Goal: Information Seeking & Learning: Learn about a topic

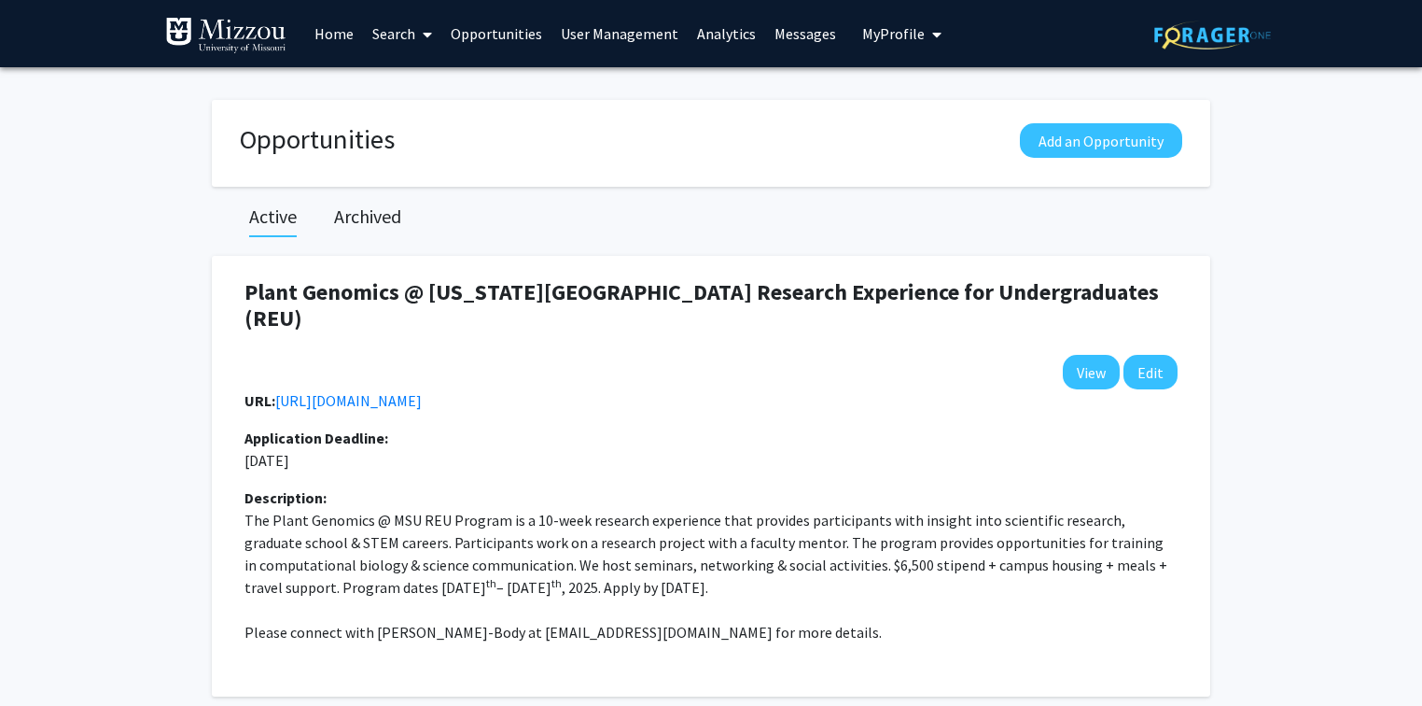
click at [261, 33] on img at bounding box center [225, 35] width 121 height 37
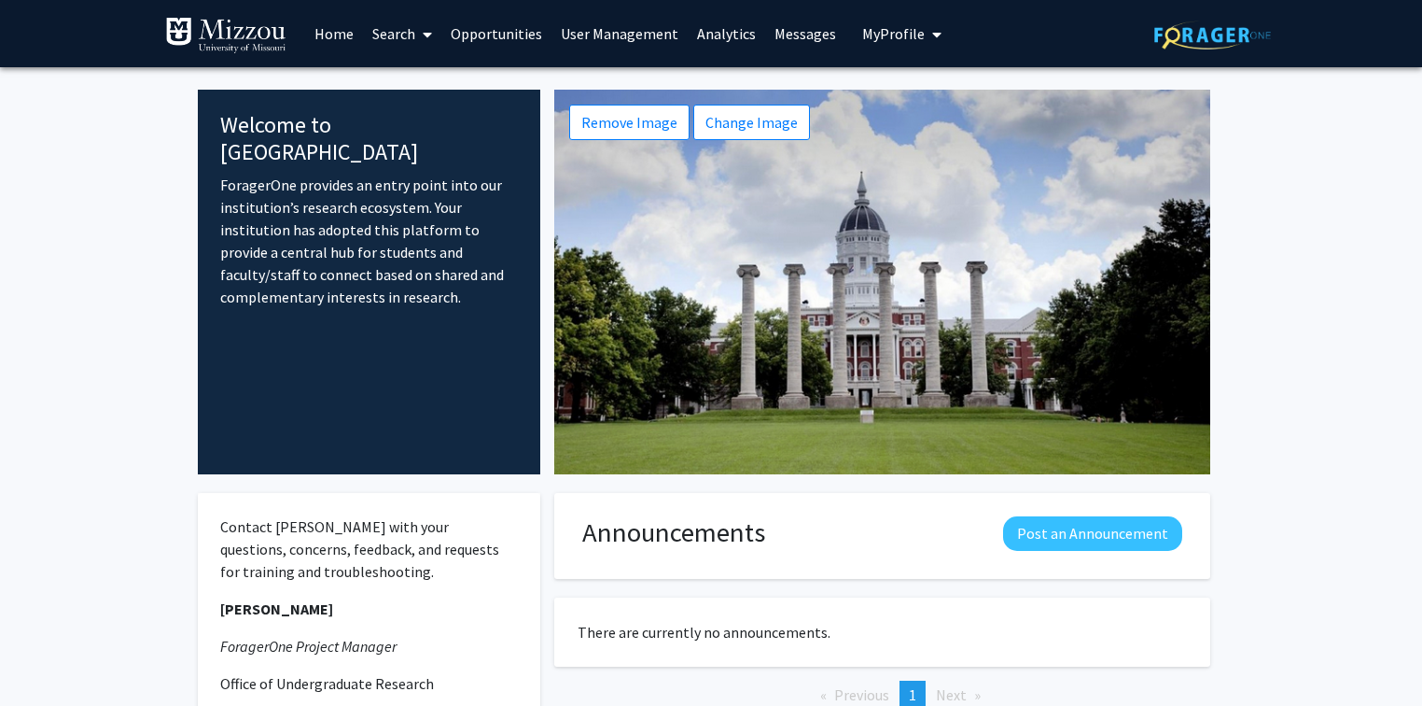
click at [715, 30] on link "Analytics" at bounding box center [726, 33] width 77 height 65
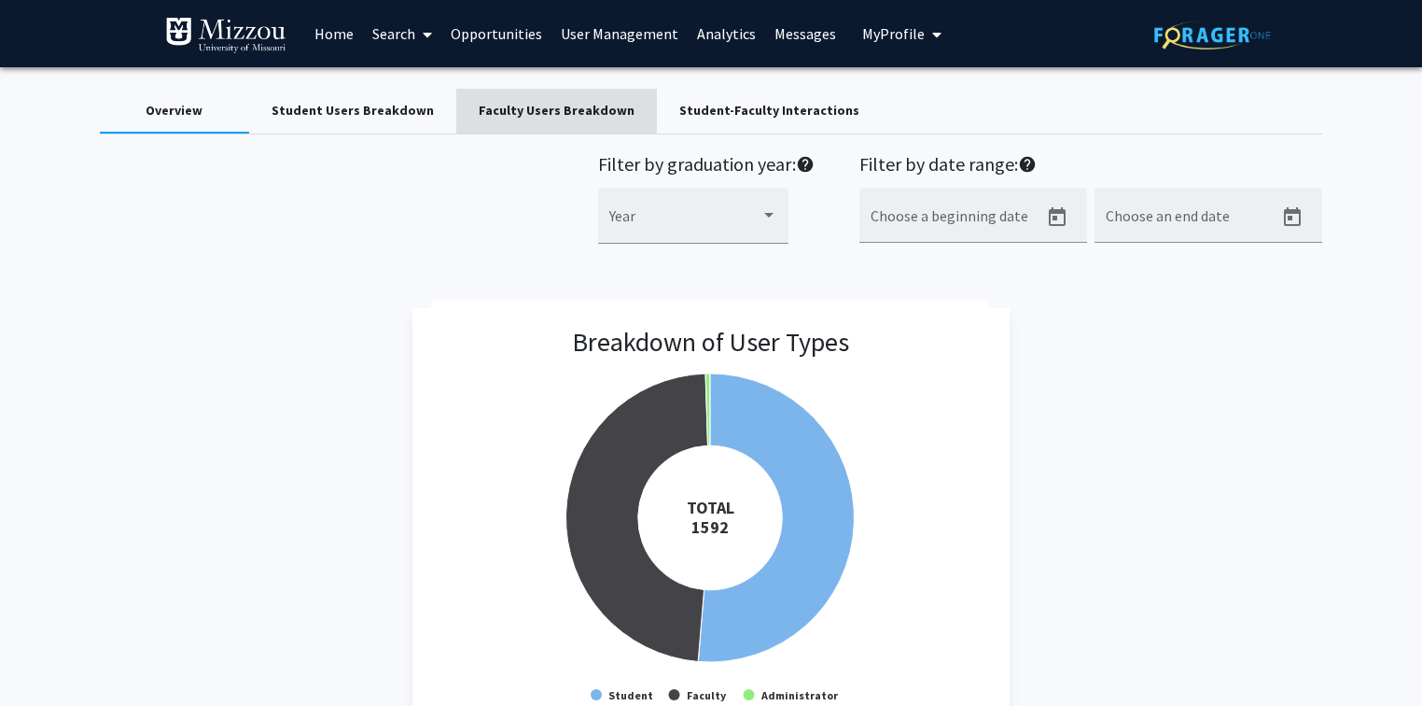
click at [591, 107] on div "Faculty Users Breakdown" at bounding box center [557, 111] width 156 height 20
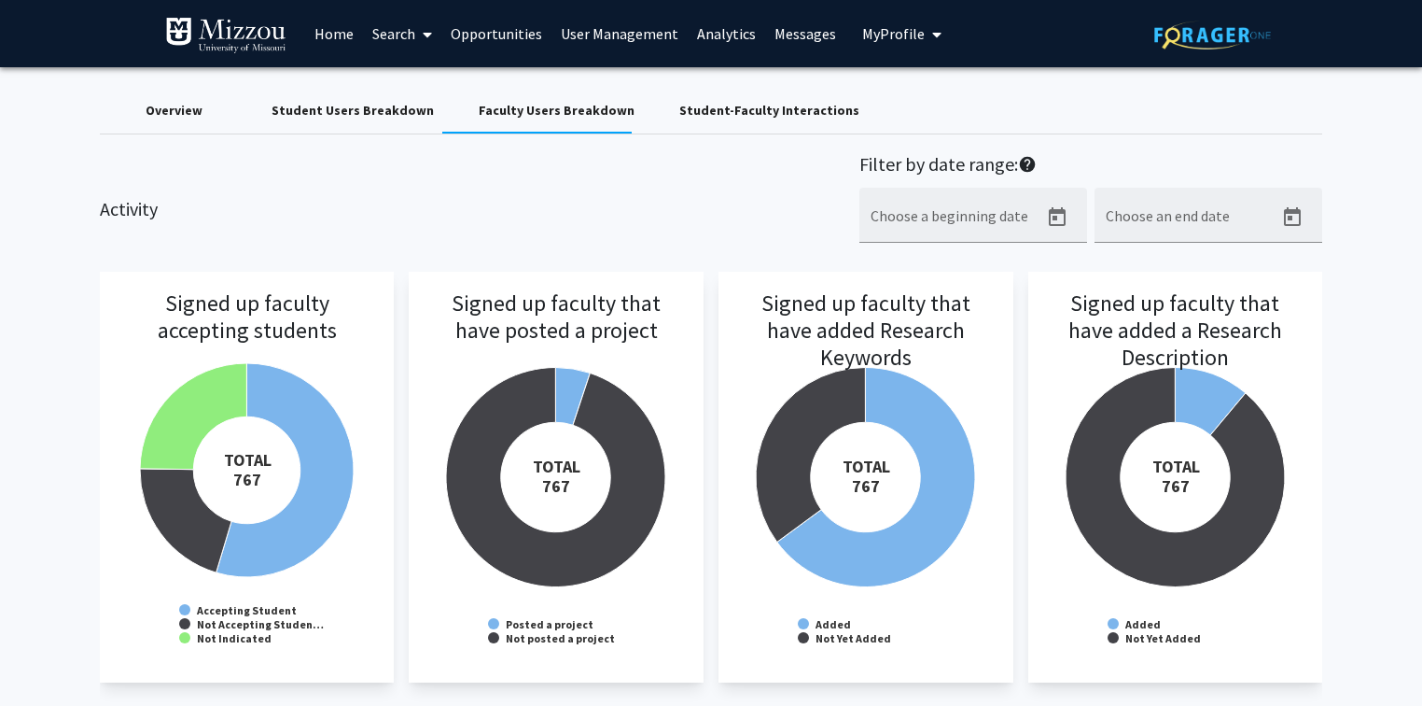
click at [511, 395] on h3 "Signed up faculty that have posted a project" at bounding box center [556, 342] width 258 height 105
click at [619, 210] on div "Activity Filter by date range: help Choose a beginning date Choose an end date" at bounding box center [711, 208] width 1251 height 110
click at [647, 205] on div "Activity Filter by date range: help Choose a beginning date Choose an end date" at bounding box center [711, 208] width 1251 height 110
click at [191, 112] on div "Overview" at bounding box center [174, 111] width 57 height 20
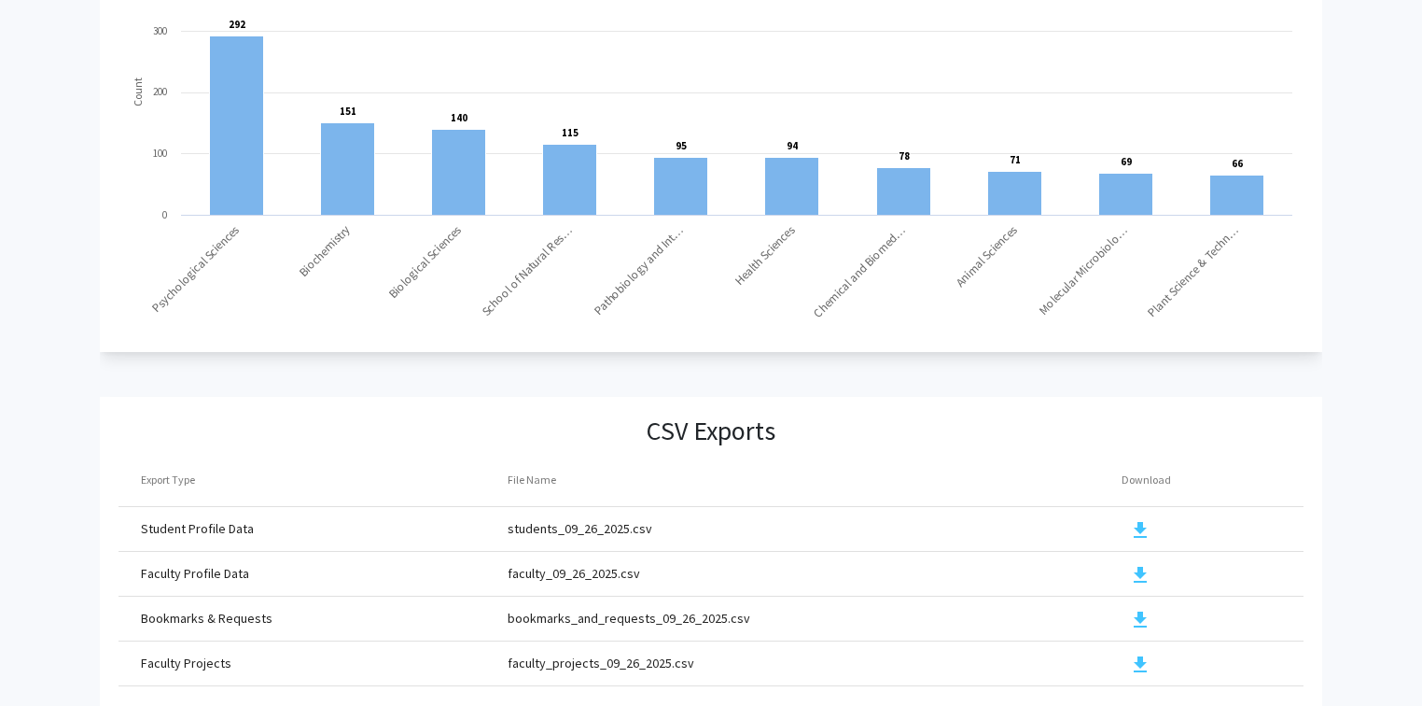
scroll to position [2003, 0]
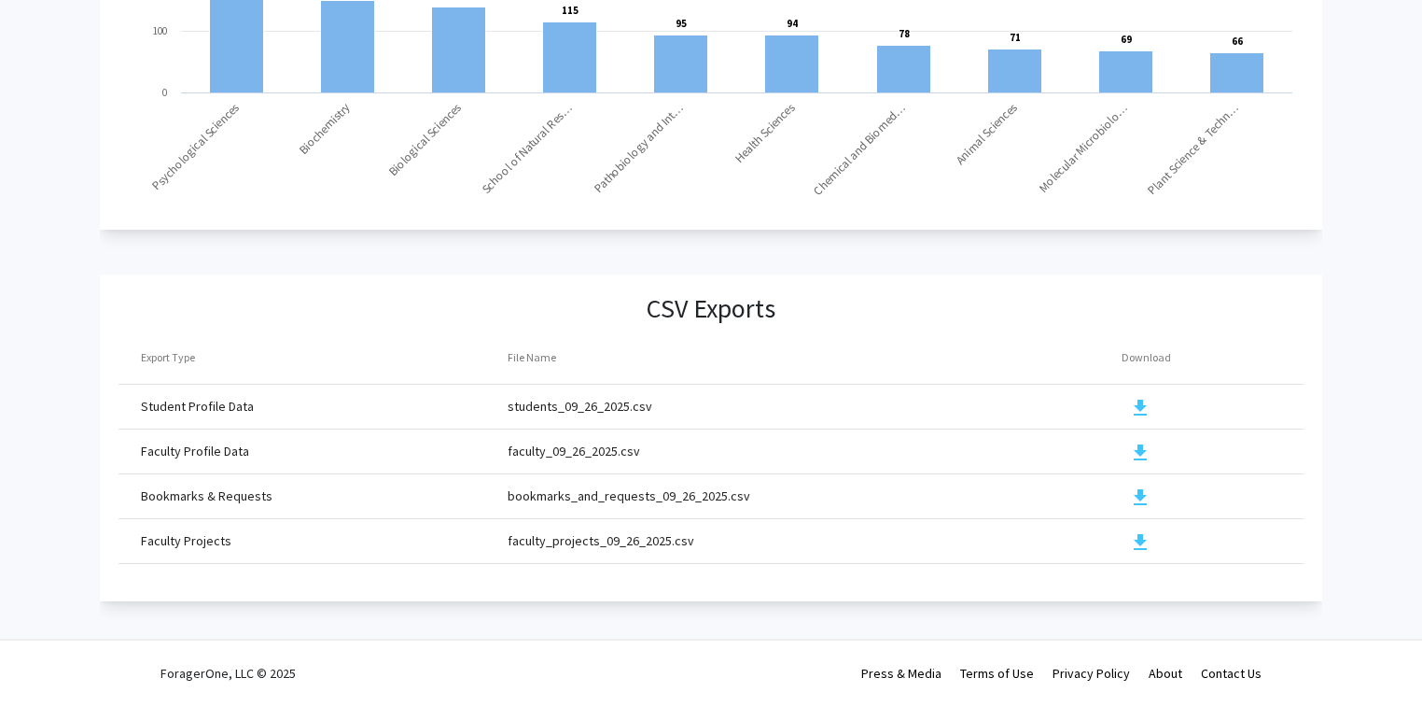
click at [1135, 441] on mat-icon "download" at bounding box center [1140, 452] width 22 height 22
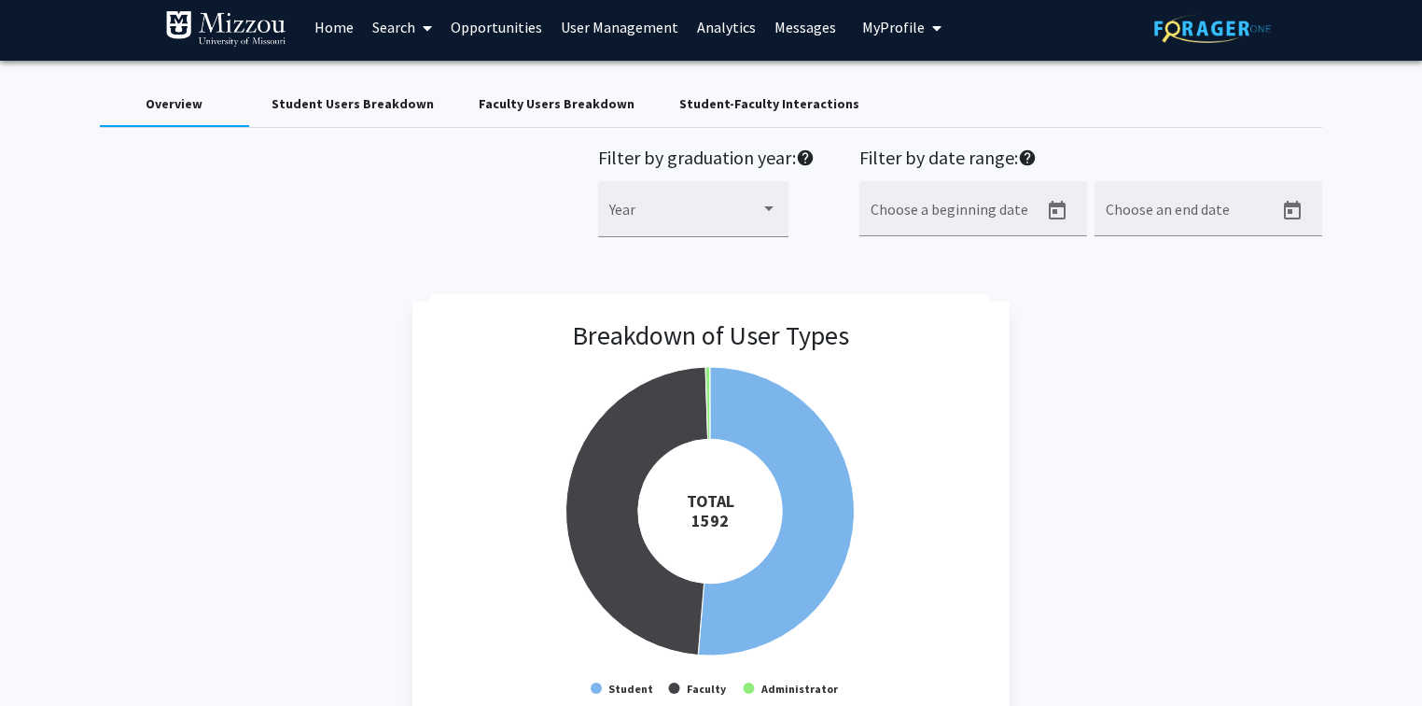
scroll to position [0, 0]
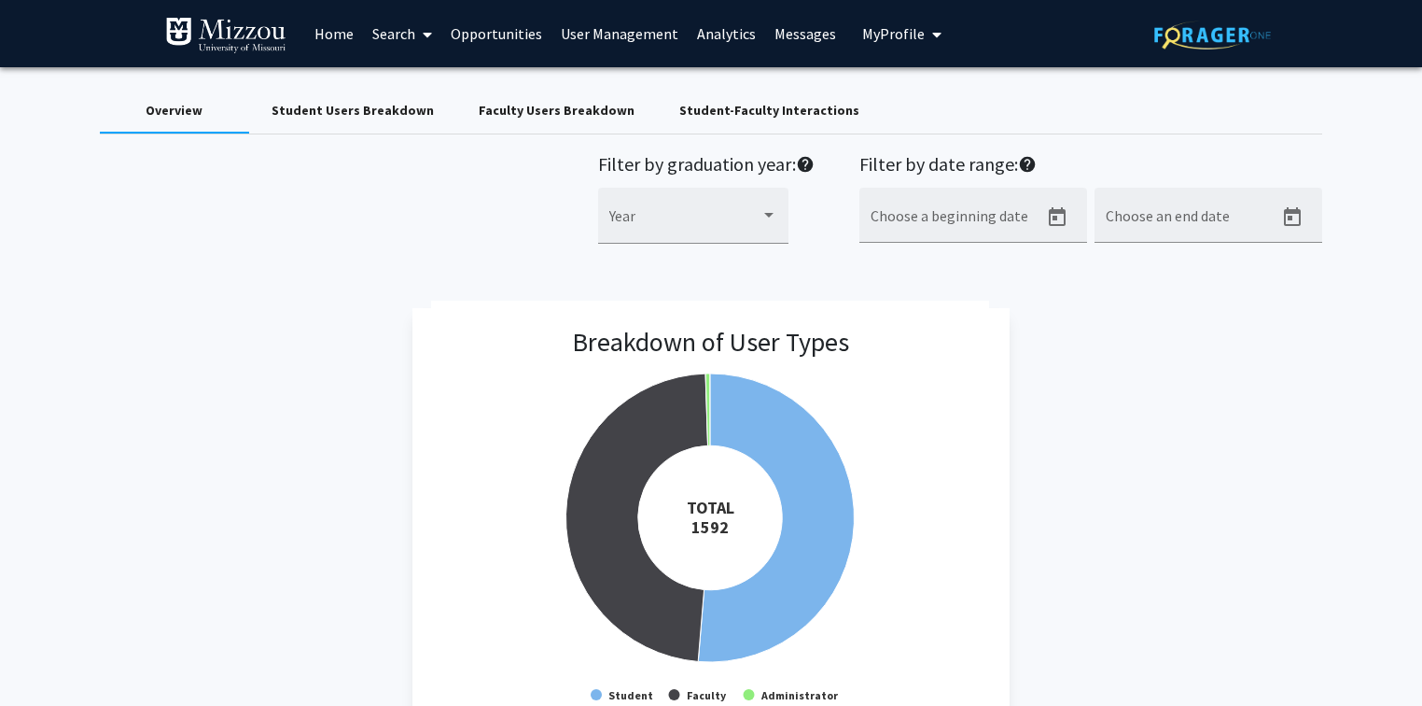
click at [302, 259] on div "Filter by graduation year: help Year Filter by date range: help Choose a beginn…" at bounding box center [711, 208] width 1251 height 111
click at [302, 253] on div "Filter by graduation year: help Year Filter by date range: help Choose a beginn…" at bounding box center [711, 208] width 1251 height 111
click at [295, 329] on div "Breakdown of User Types Created with Highcharts 9.3.3 TOTAL ​ 1592 Student Facu…" at bounding box center [711, 523] width 1223 height 431
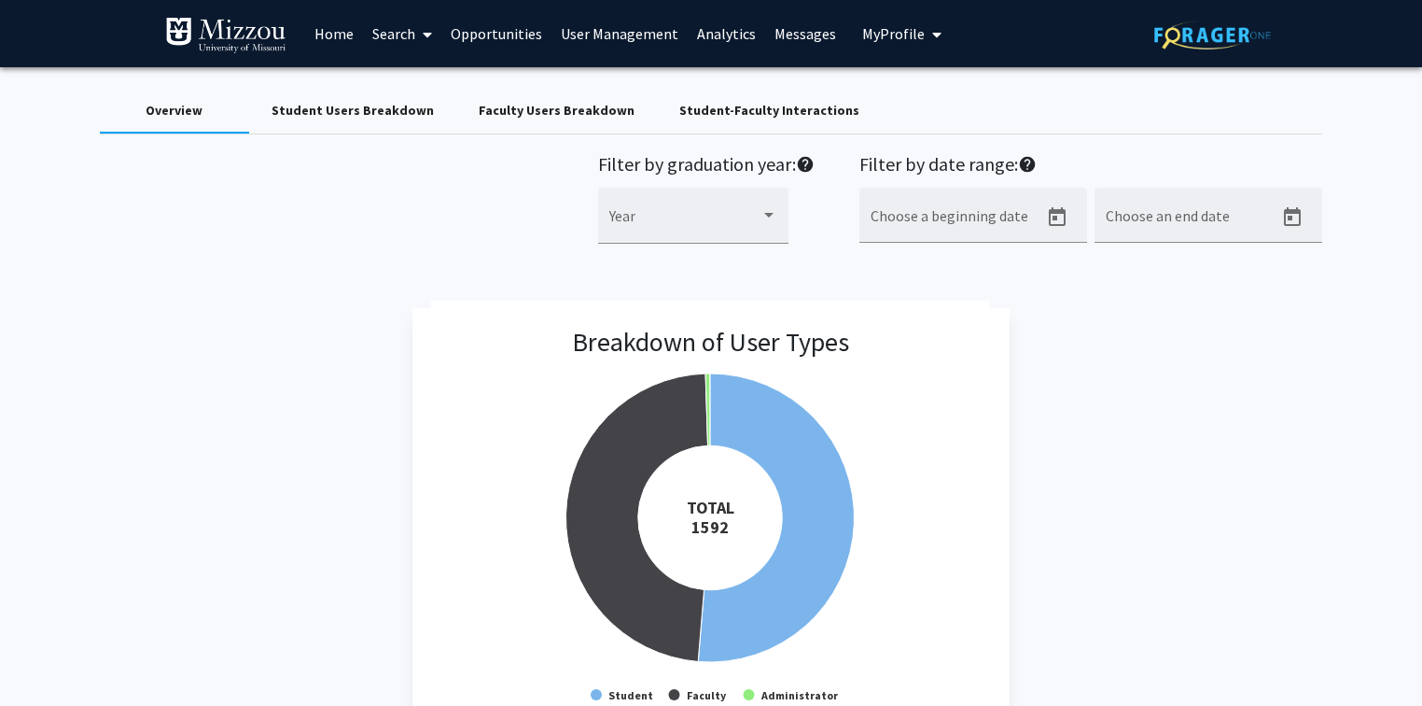
click at [44, 22] on div "Skip navigation Home Search Opportunities User Management Analytics Messages My…" at bounding box center [711, 33] width 1422 height 67
click at [1143, 338] on div "Breakdown of User Types Created with Highcharts 9.3.3 TOTAL ​ 1592 Student Facu…" at bounding box center [711, 523] width 1223 height 431
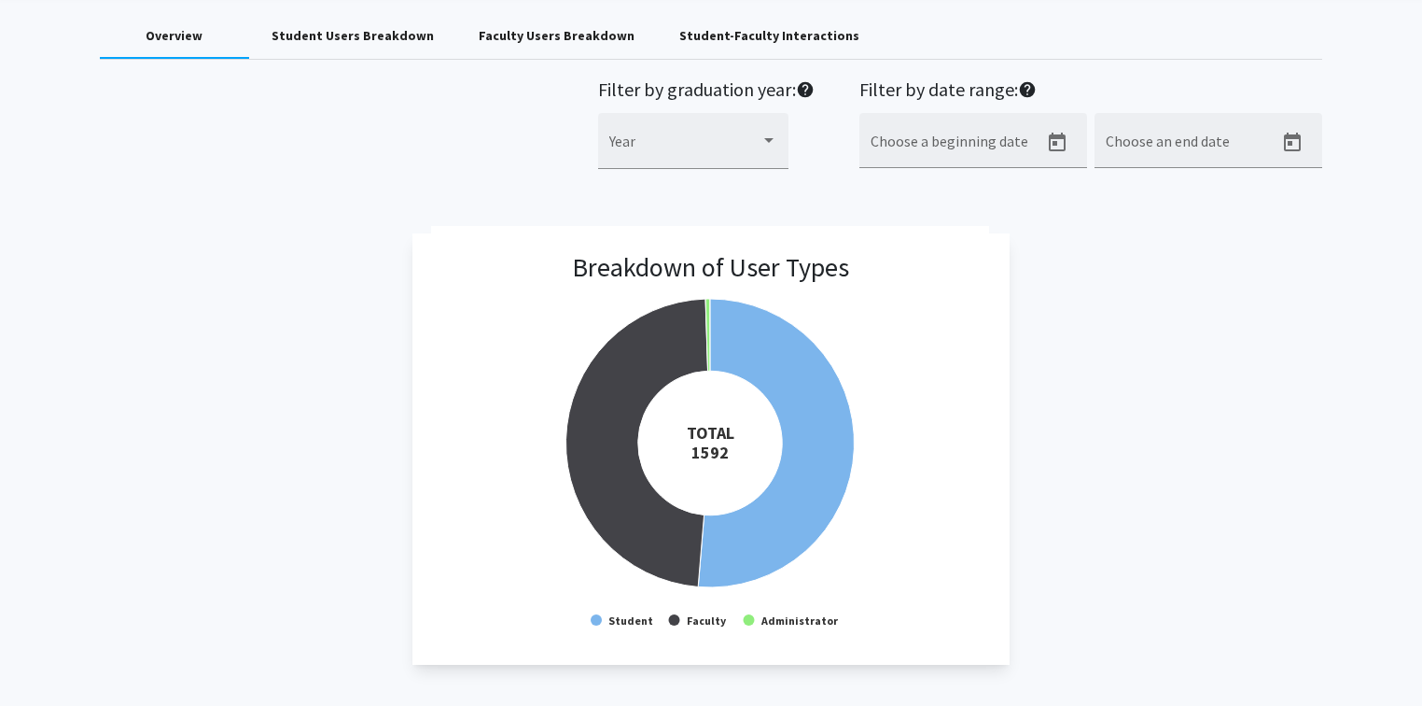
scroll to position [149, 0]
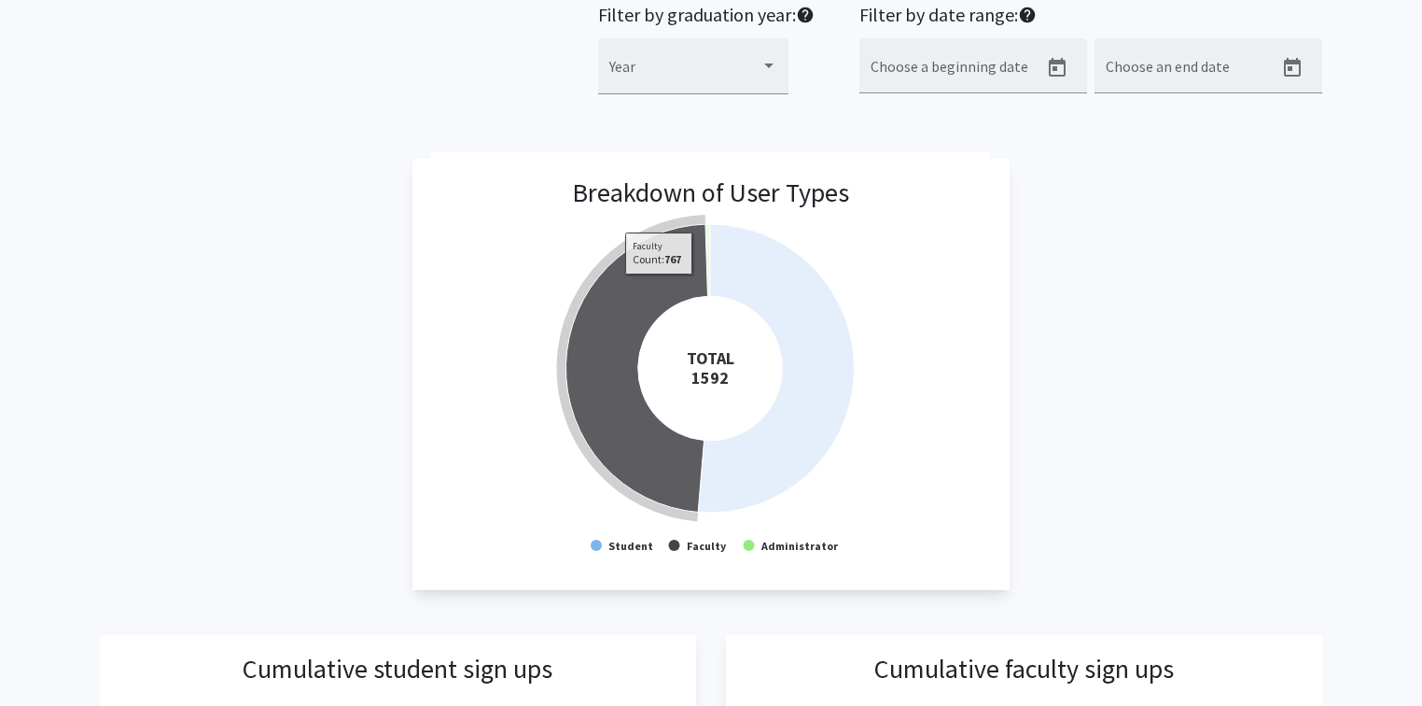
click at [660, 287] on icon at bounding box center [637, 367] width 142 height 287
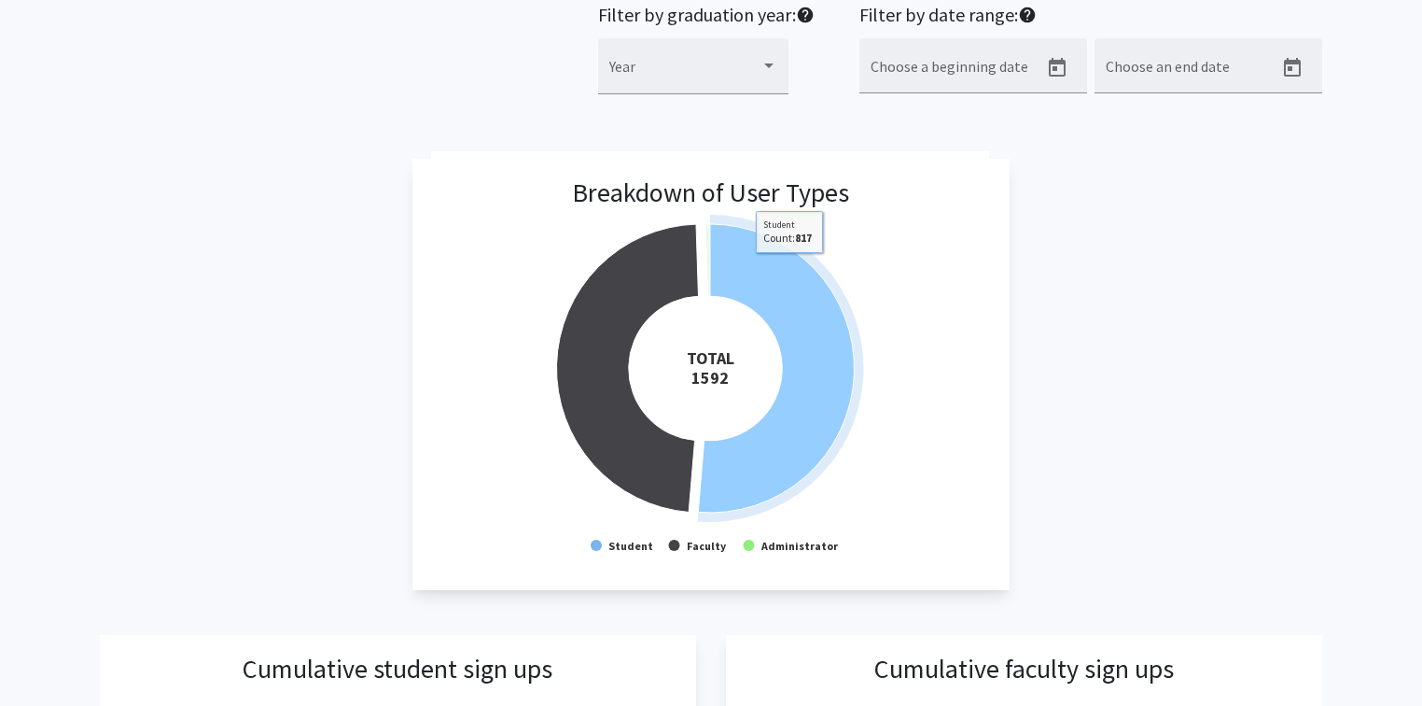
click at [790, 266] on icon at bounding box center [777, 368] width 156 height 288
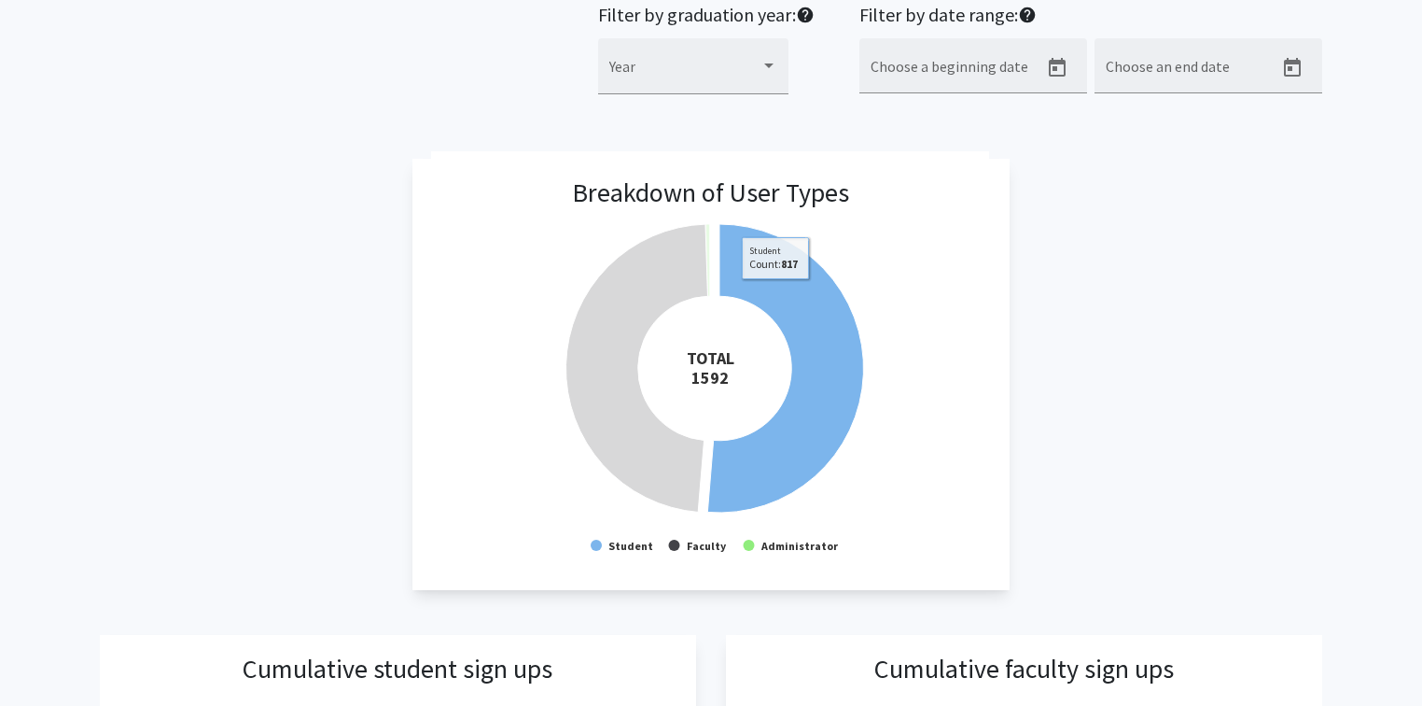
click at [776, 292] on icon at bounding box center [786, 368] width 156 height 288
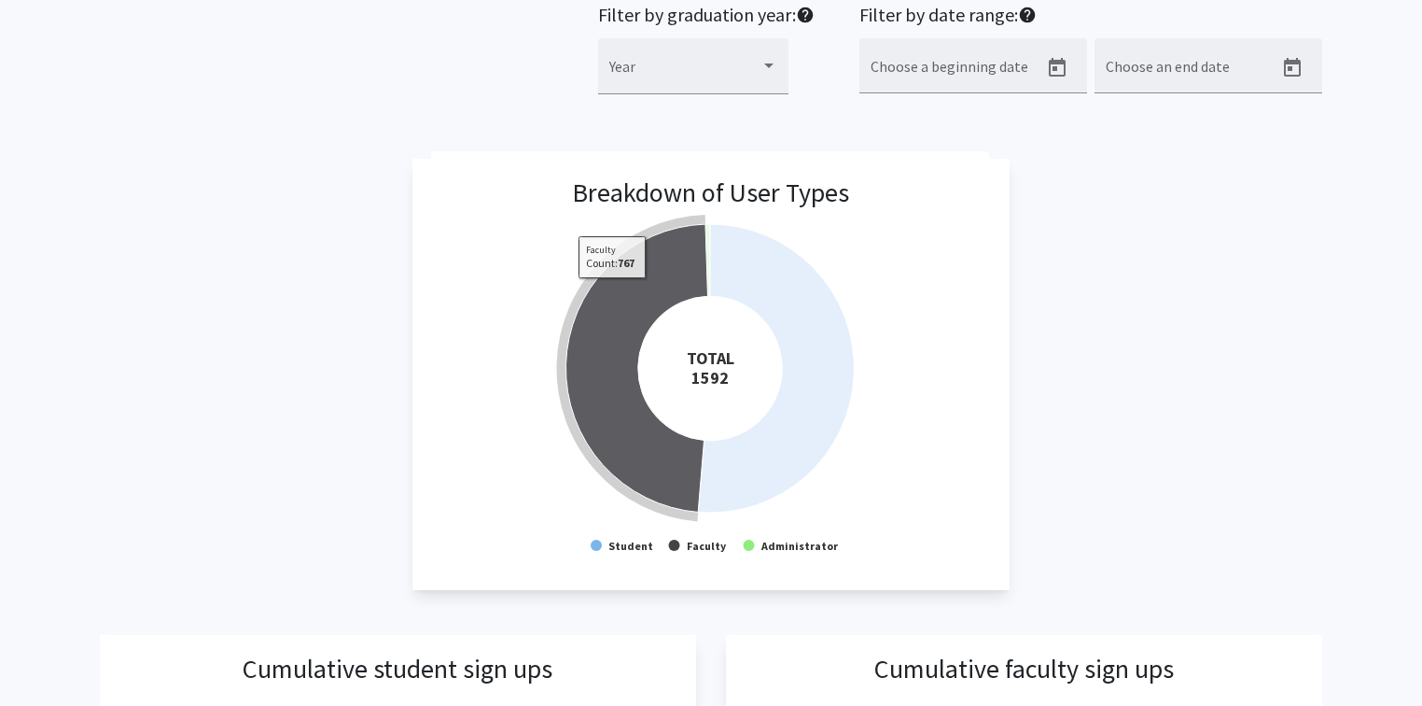
click at [613, 291] on icon at bounding box center [637, 367] width 142 height 287
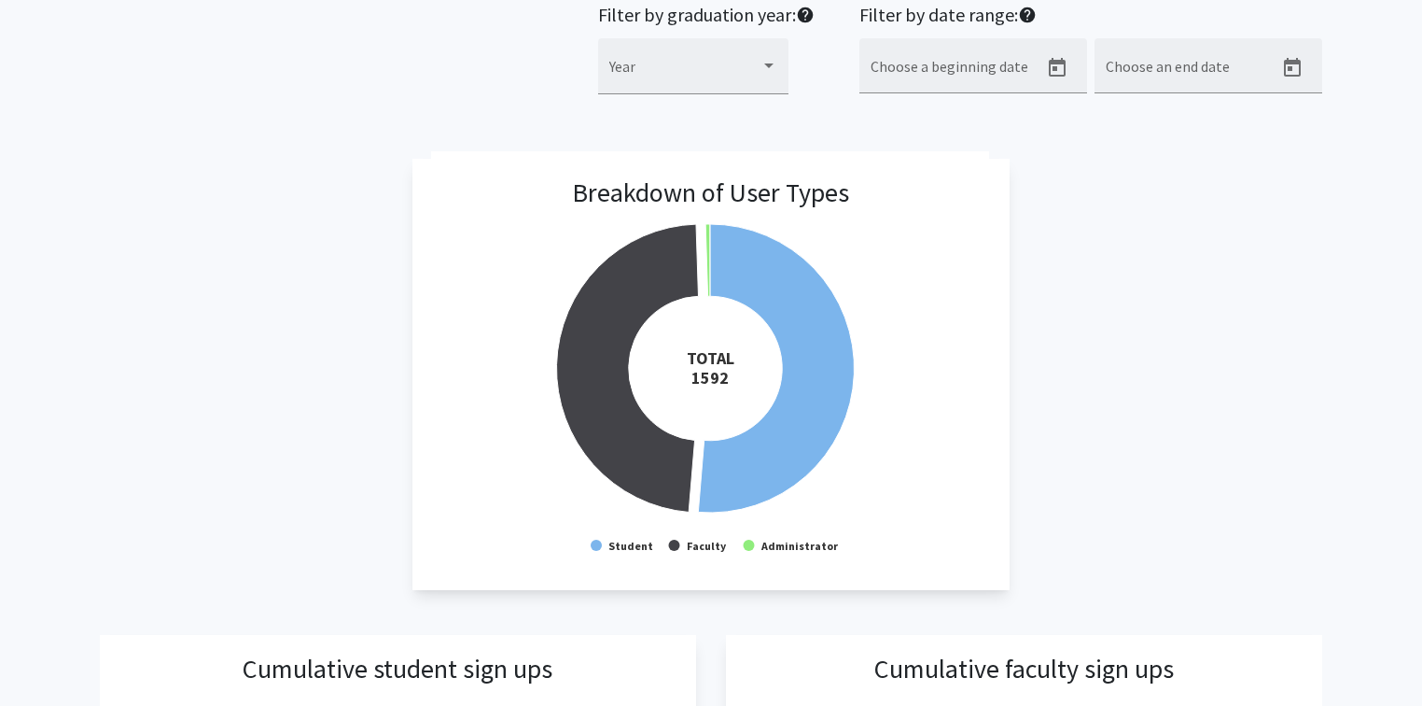
click at [436, 85] on div "Filter by graduation year: help Year Filter by date range: help Choose a beginn…" at bounding box center [711, 59] width 1251 height 111
click at [353, 108] on div "Filter by graduation year: help Year Filter by date range: help Choose a beginn…" at bounding box center [711, 59] width 1251 height 111
